Goal: Task Accomplishment & Management: Complete application form

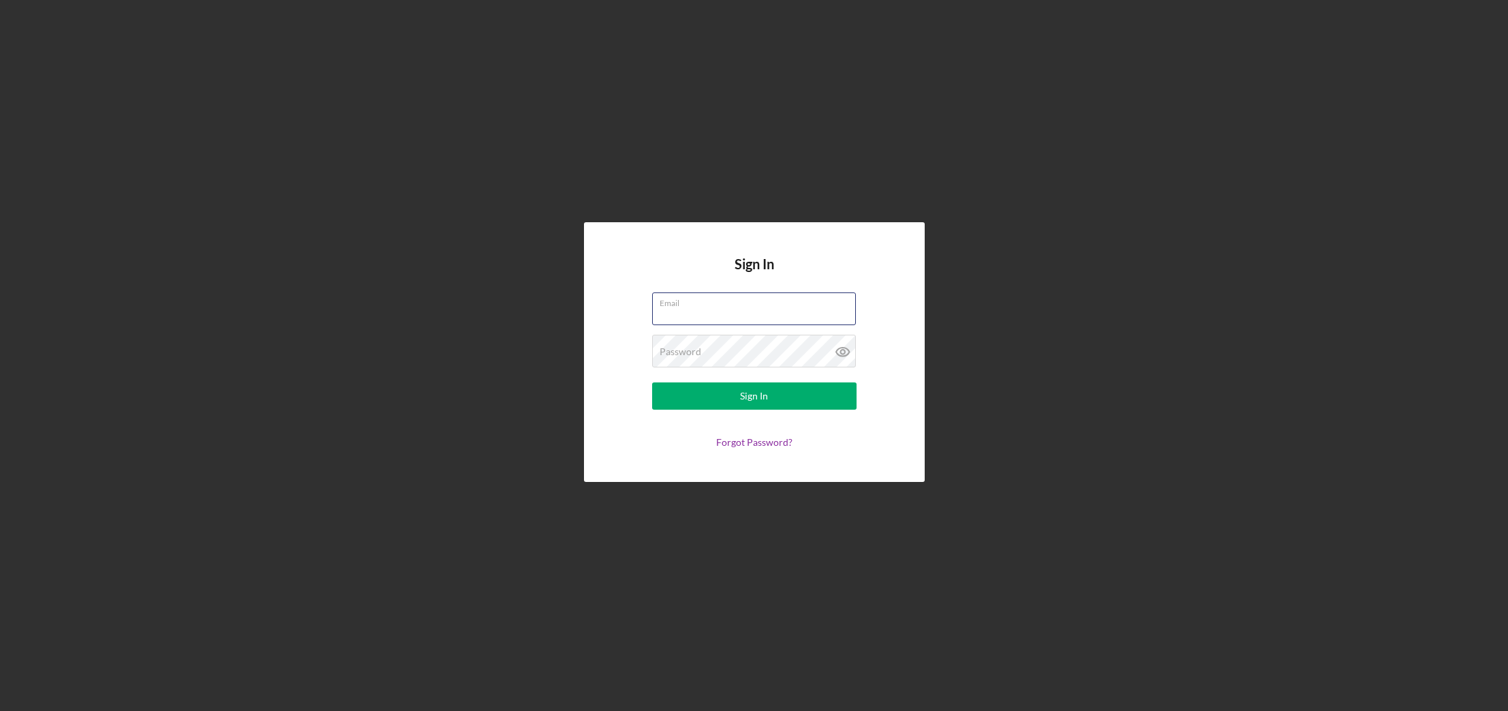
type input "[EMAIL_ADDRESS][DOMAIN_NAME]"
click at [753, 396] on button "Sign In" at bounding box center [754, 395] width 204 height 27
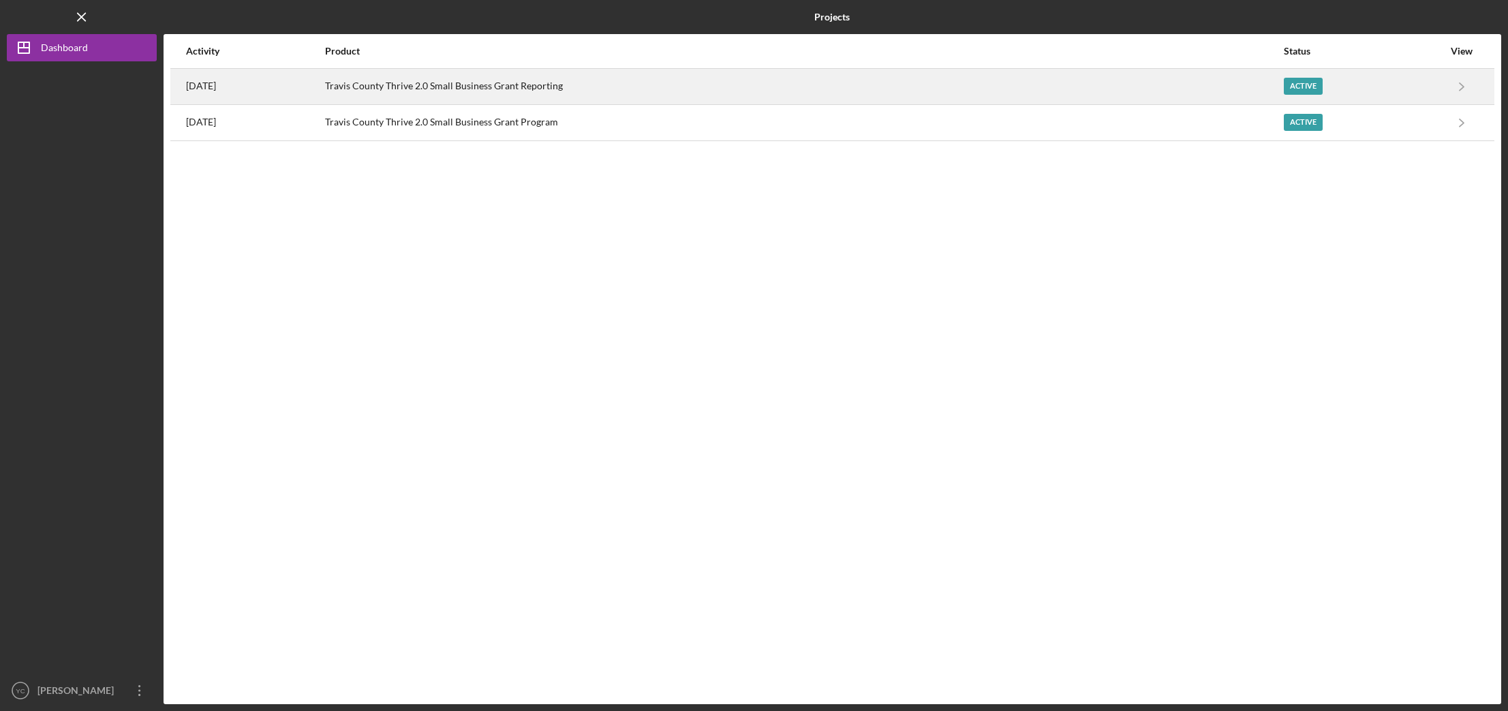
click at [433, 87] on div "Travis County Thrive 2.0 Small Business Grant Reporting" at bounding box center [803, 86] width 956 height 34
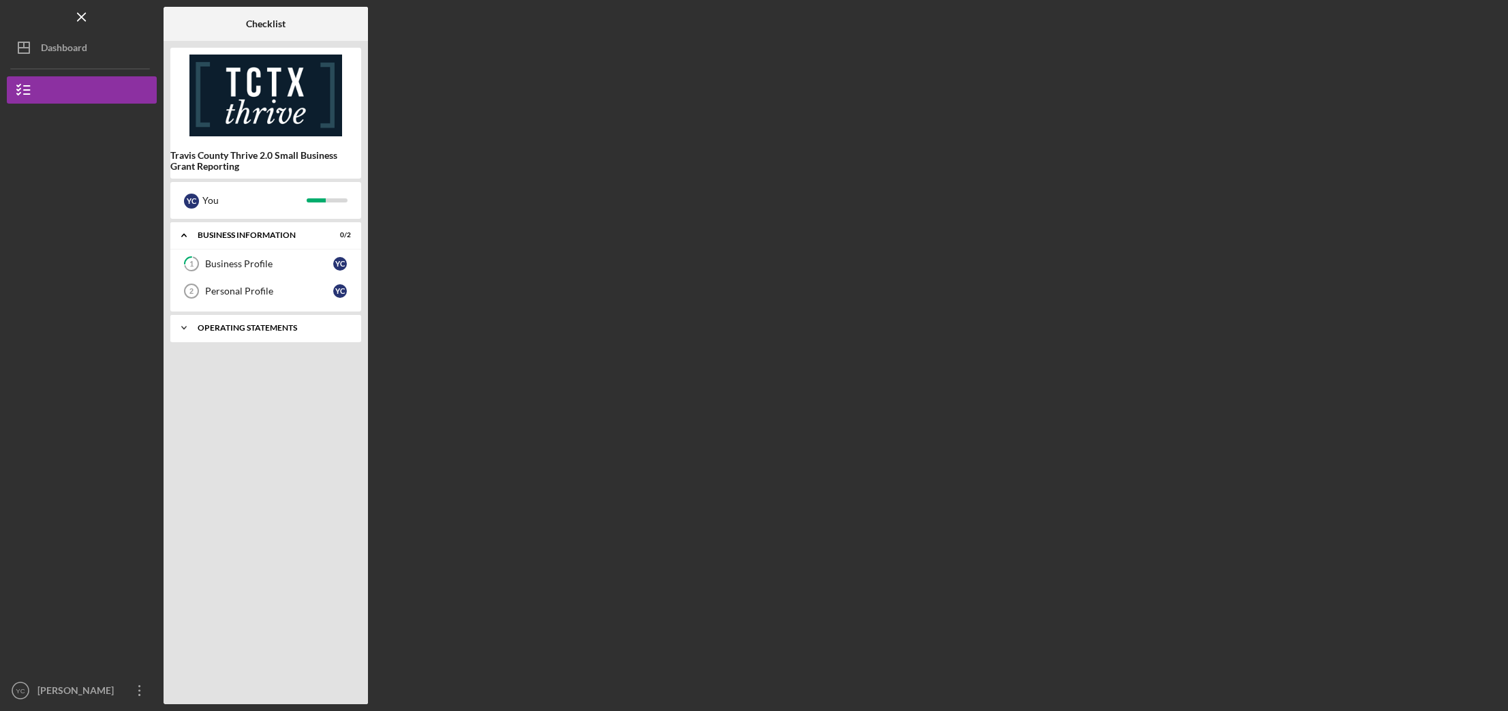
click at [185, 330] on icon "Icon/Expander" at bounding box center [183, 327] width 27 height 27
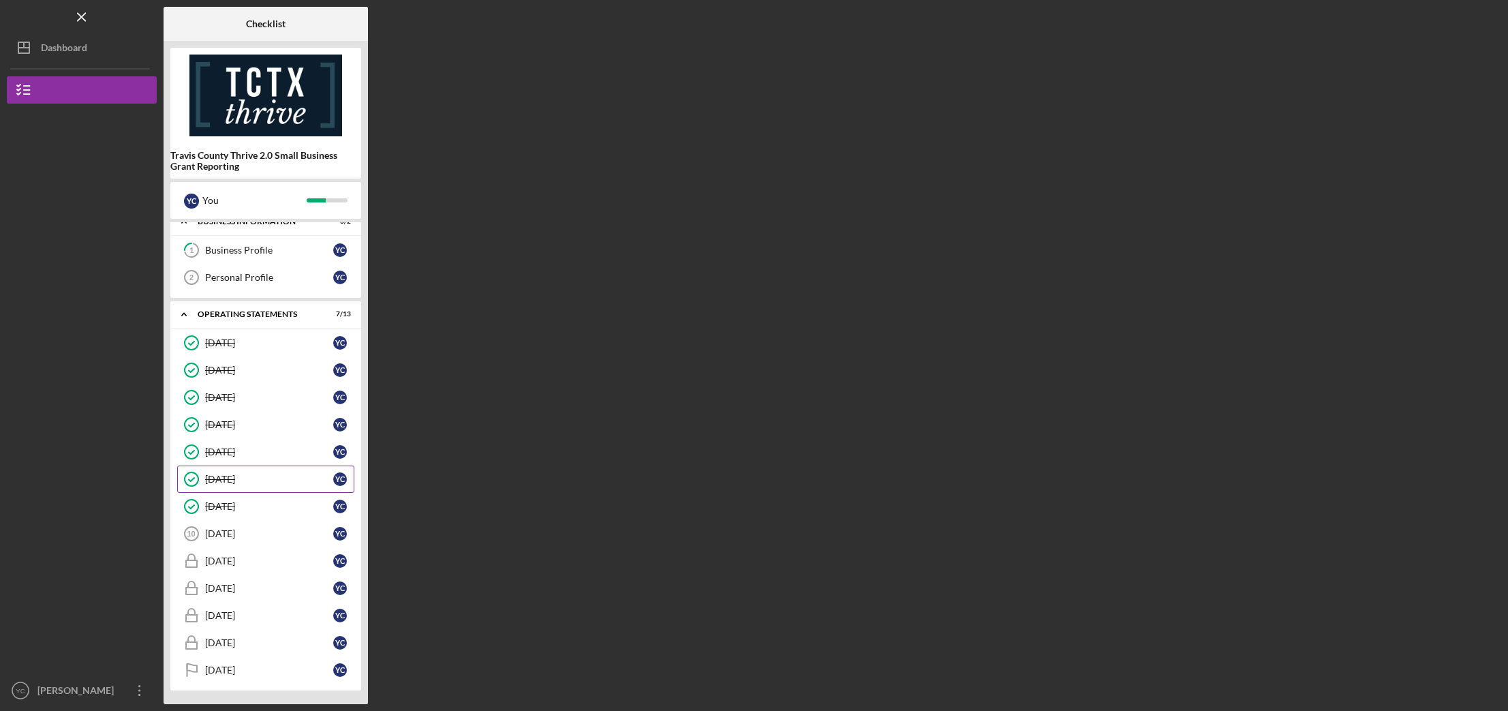
scroll to position [14, 0]
click at [243, 533] on div "[DATE]" at bounding box center [269, 533] width 128 height 11
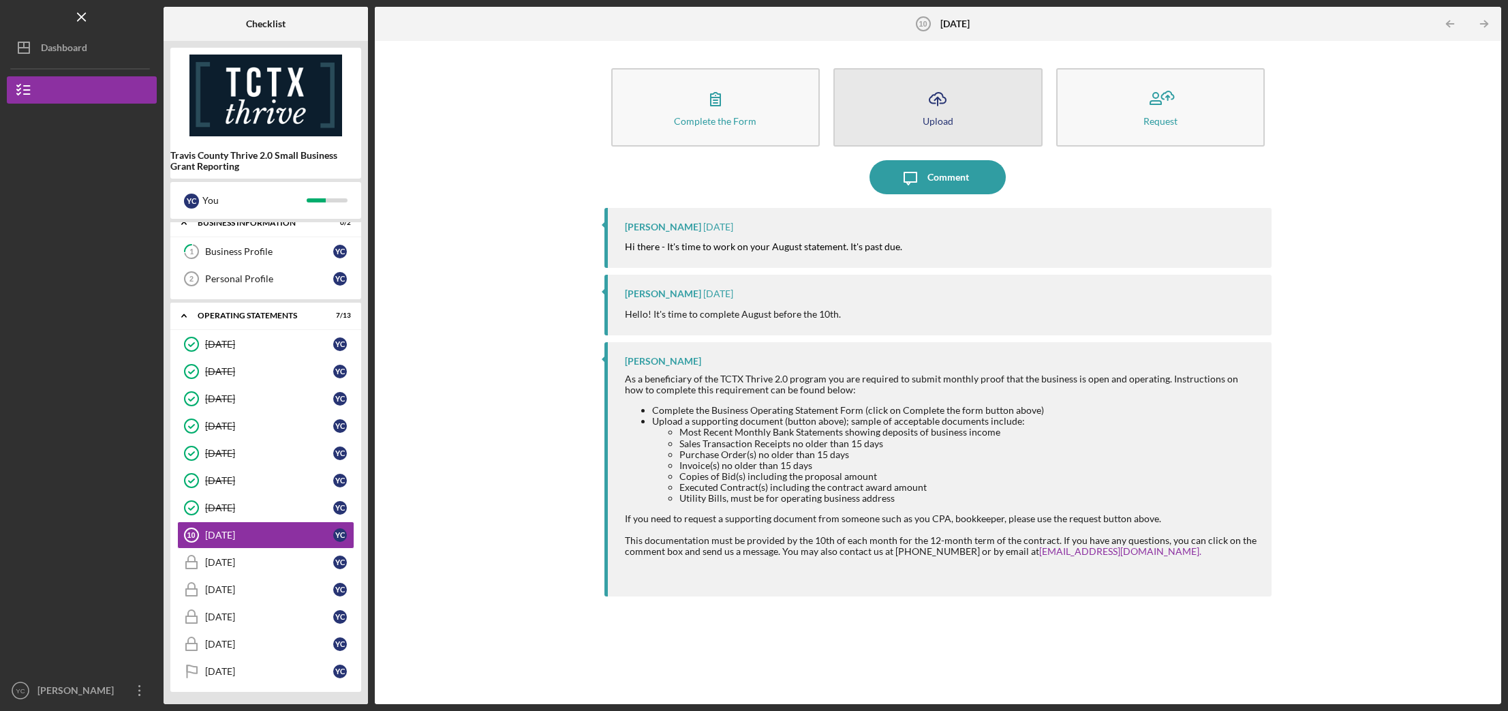
click at [917, 105] on button "Icon/Upload Upload" at bounding box center [937, 107] width 209 height 78
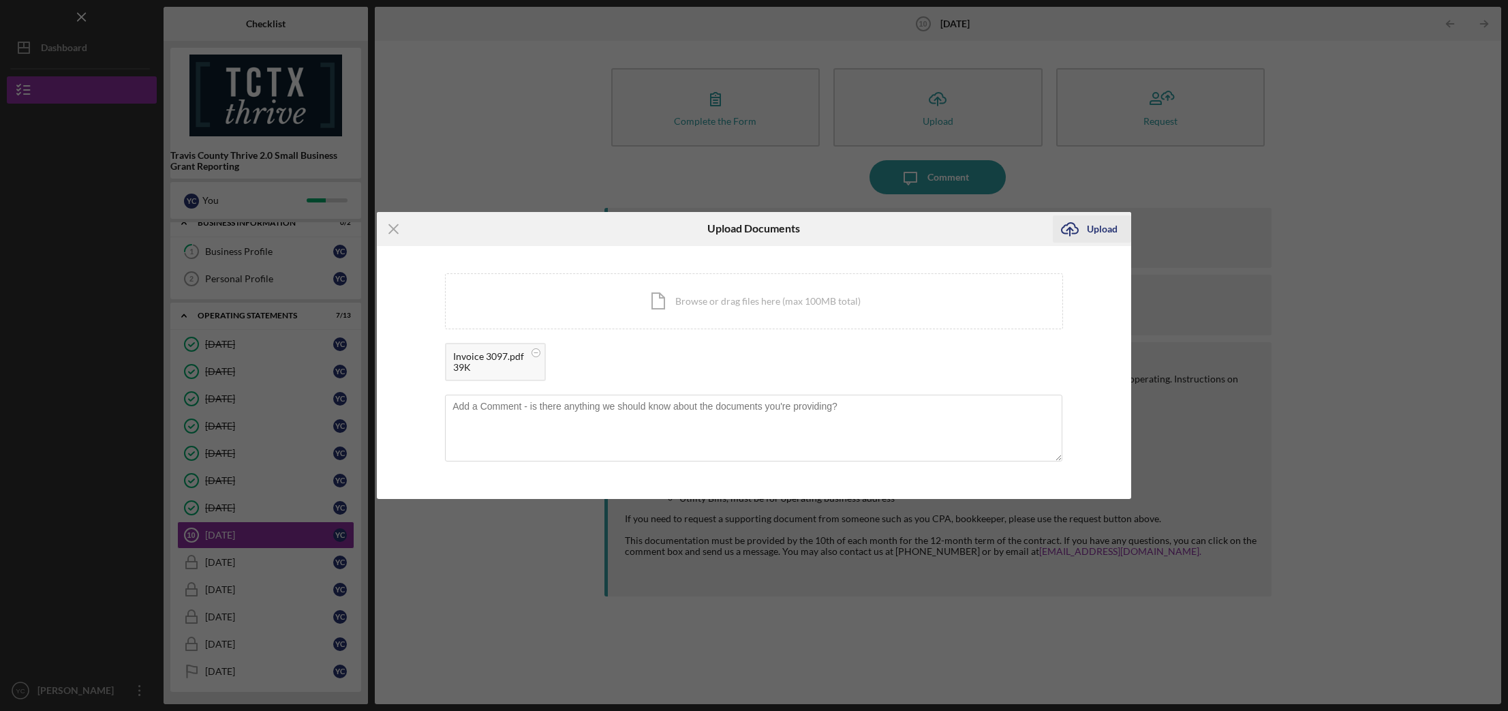
click at [1071, 228] on g "submit" at bounding box center [1069, 229] width 16 height 13
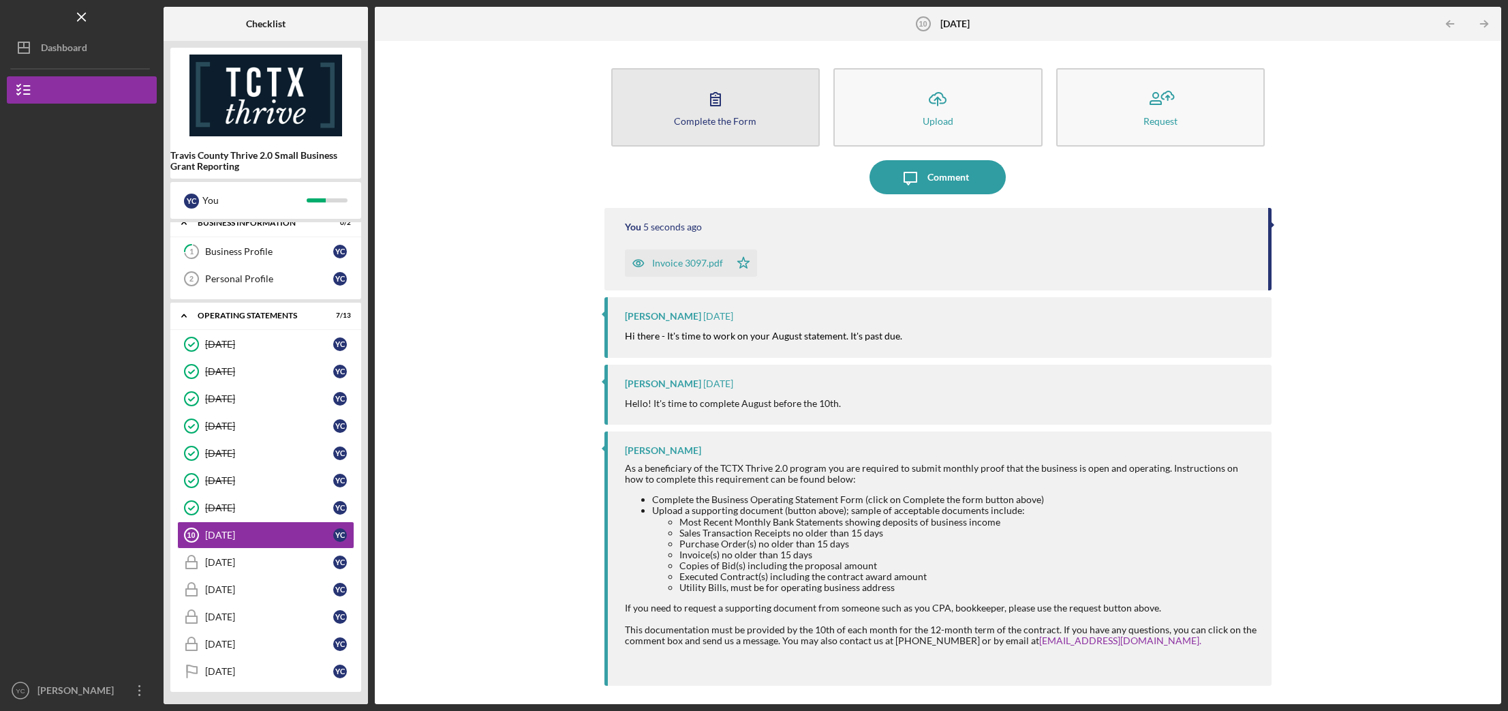
click at [715, 119] on div "Complete the Form" at bounding box center [715, 121] width 82 height 10
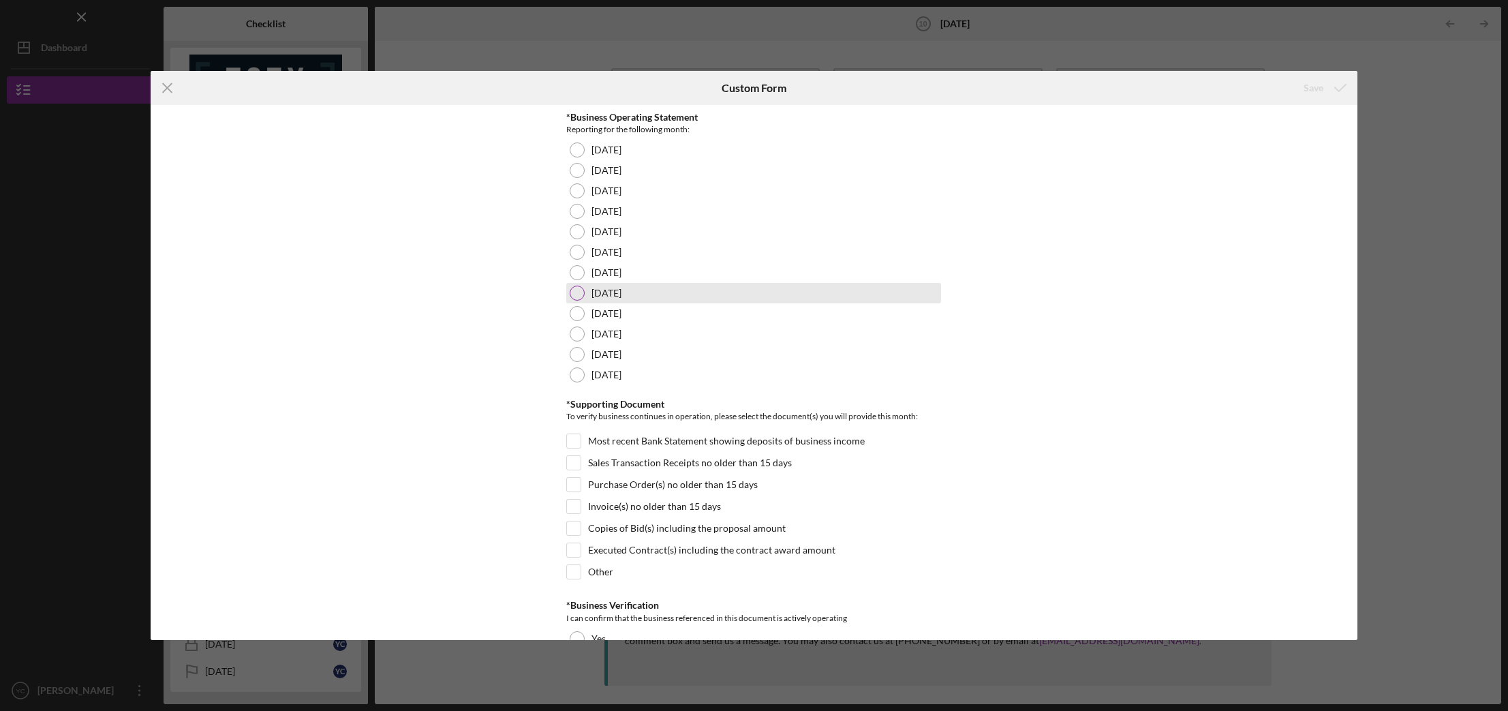
click at [581, 292] on div at bounding box center [577, 292] width 15 height 15
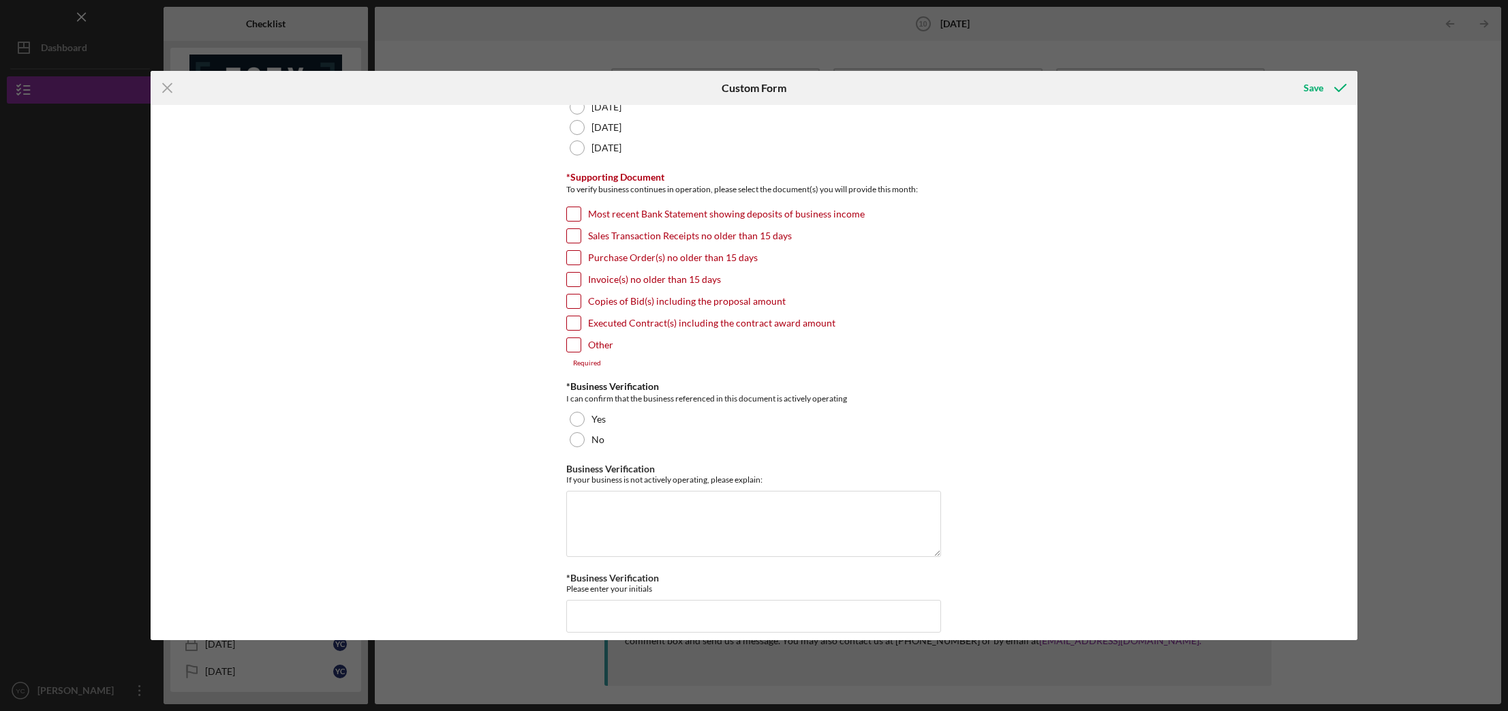
scroll to position [215, 0]
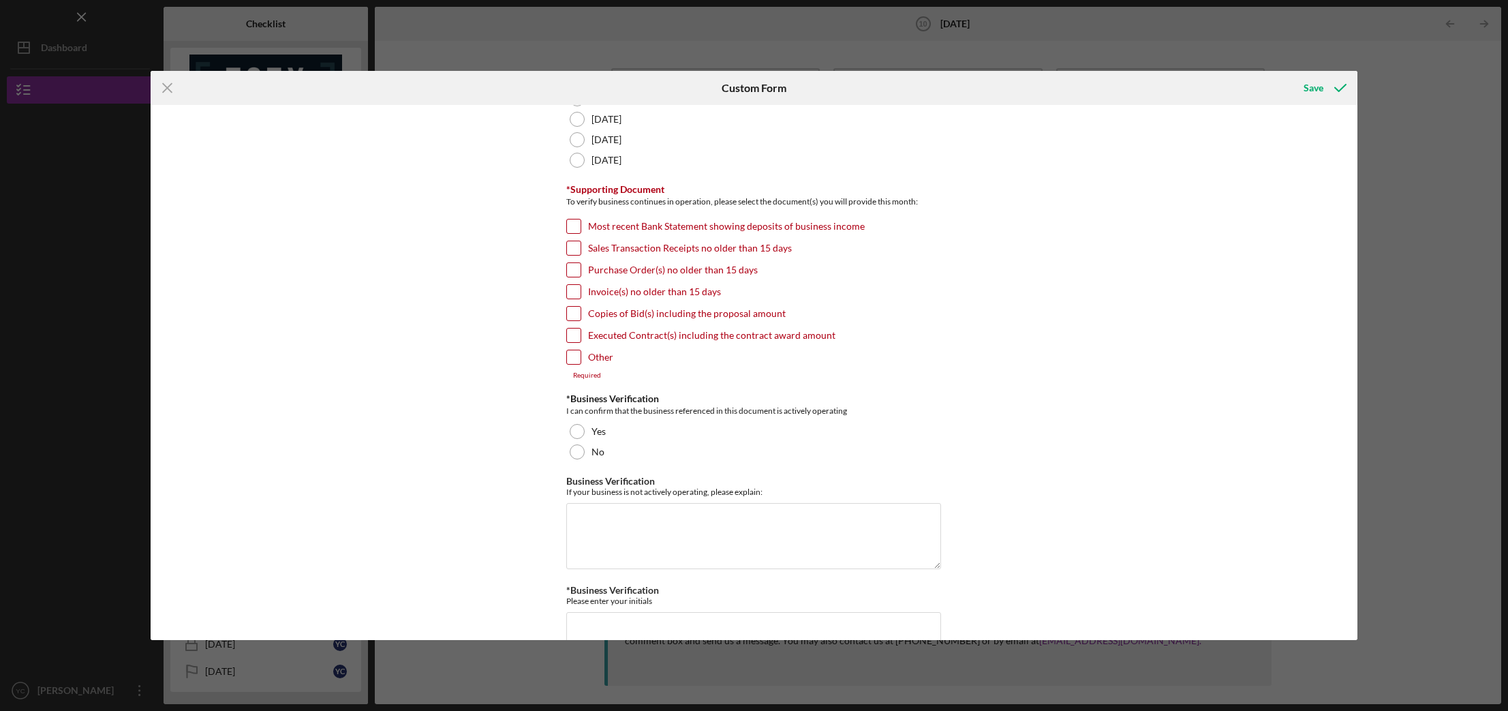
click at [574, 291] on input "Invoice(s) no older than 15 days" at bounding box center [574, 292] width 14 height 14
checkbox input "true"
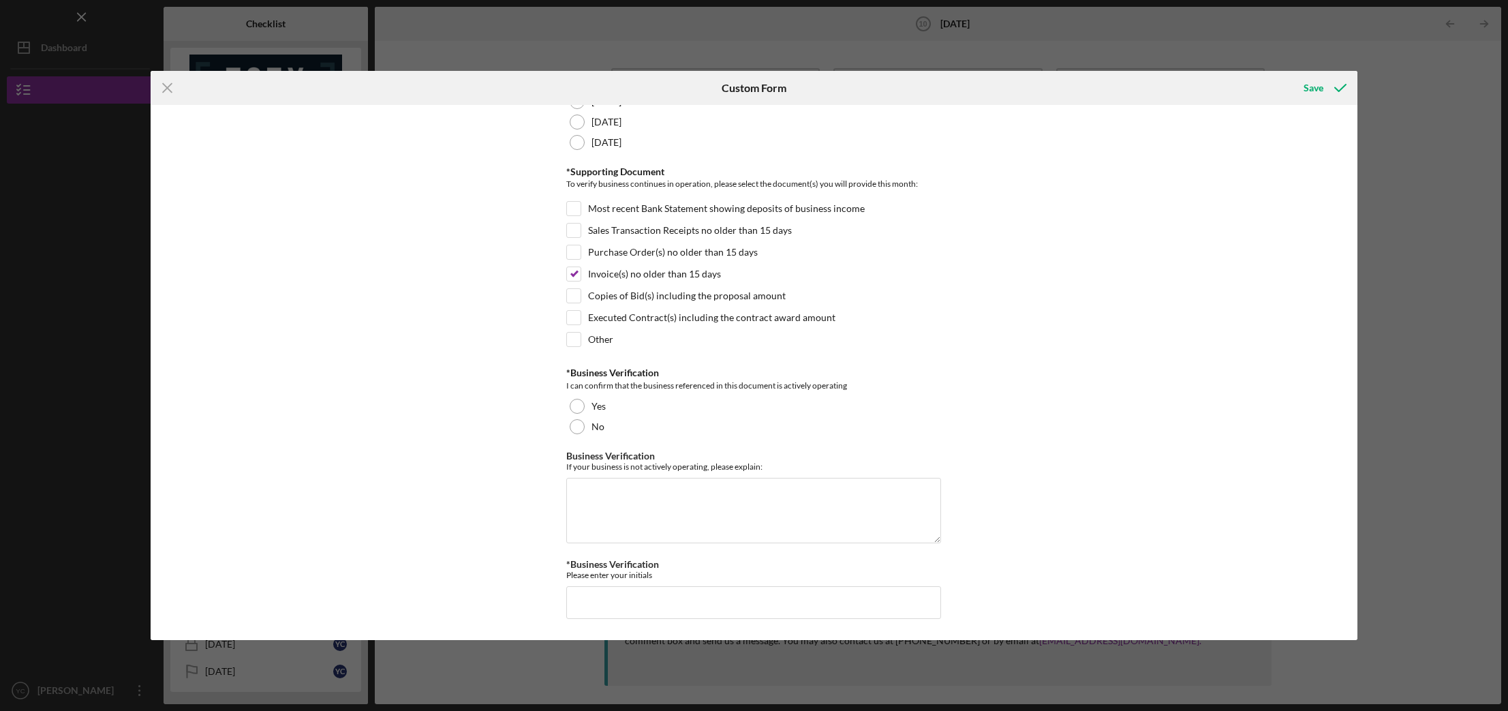
scroll to position [232, 0]
click at [572, 406] on div at bounding box center [577, 406] width 15 height 15
click at [610, 504] on textarea "Business Verification" at bounding box center [753, 510] width 375 height 65
click at [648, 599] on input "*Business Verification" at bounding box center [753, 603] width 375 height 33
type input "GD"
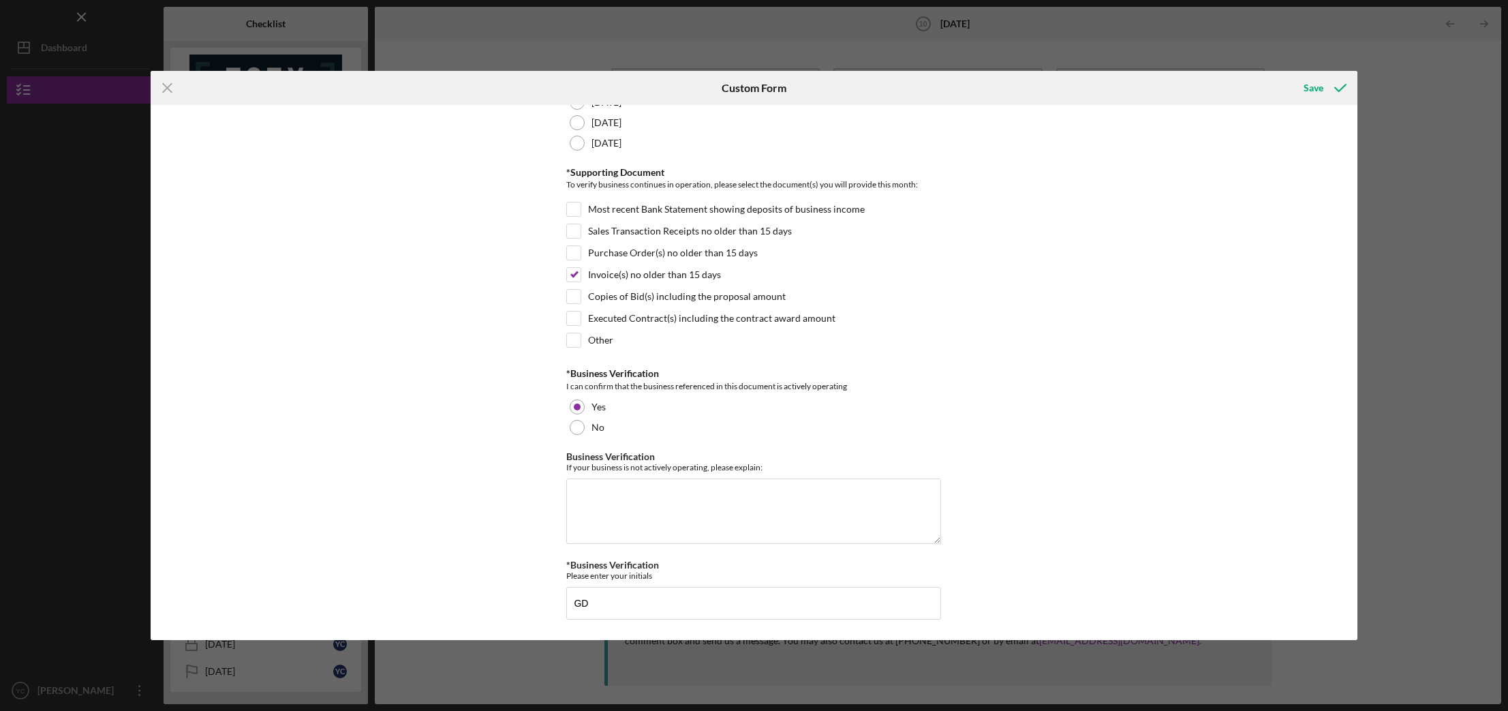
click at [1014, 495] on div "*Business Operating Statement Reporting for the following month: [DATE] [DATE] …" at bounding box center [754, 372] width 1206 height 534
click at [1319, 87] on div "Save" at bounding box center [1313, 87] width 20 height 27
